Goal: Navigation & Orientation: Go to known website

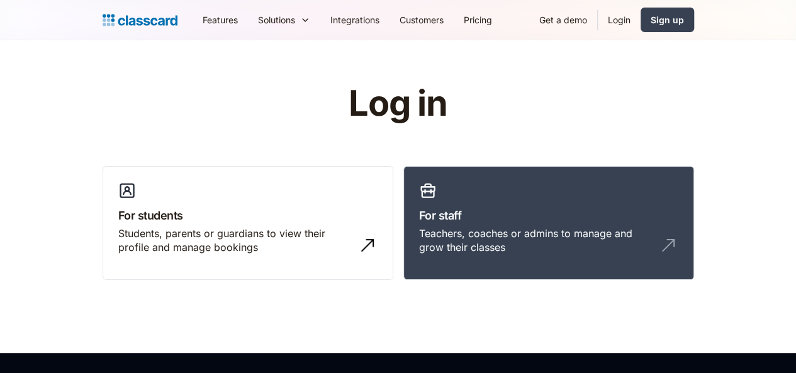
click at [641, 21] on link "Login" at bounding box center [619, 20] width 43 height 28
click at [641, 18] on link "Login" at bounding box center [619, 20] width 43 height 28
click at [619, 239] on div "Teachers, coaches or admins to manage and grow their classes" at bounding box center [536, 241] width 234 height 28
